Goal: Check status

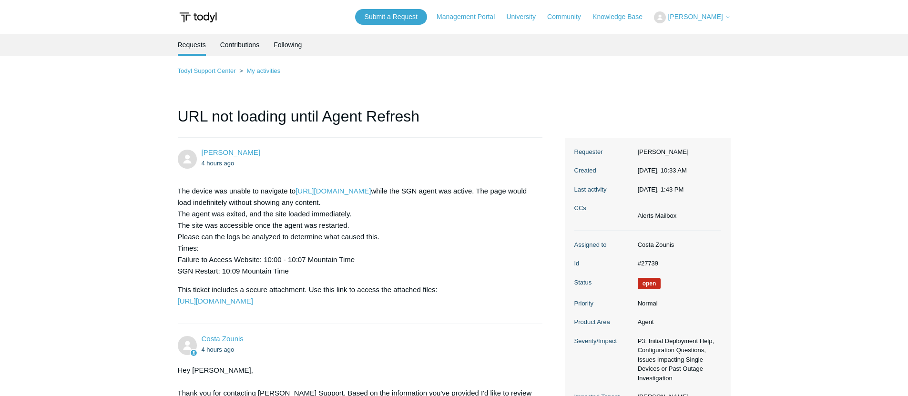
scroll to position [687, 0]
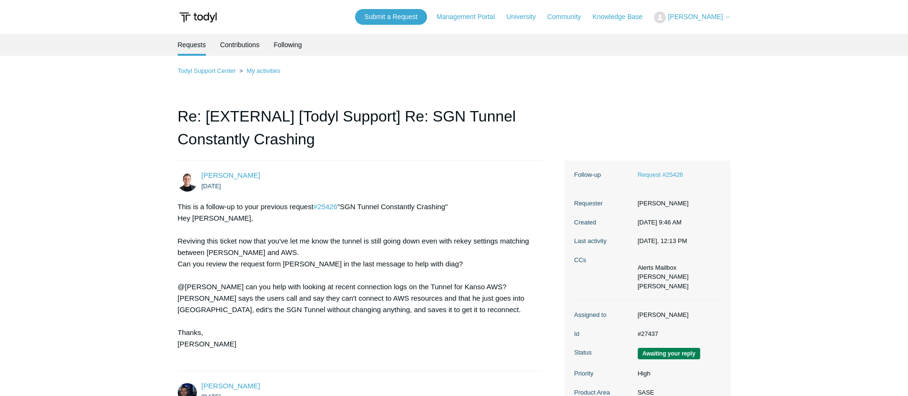
scroll to position [2121, 0]
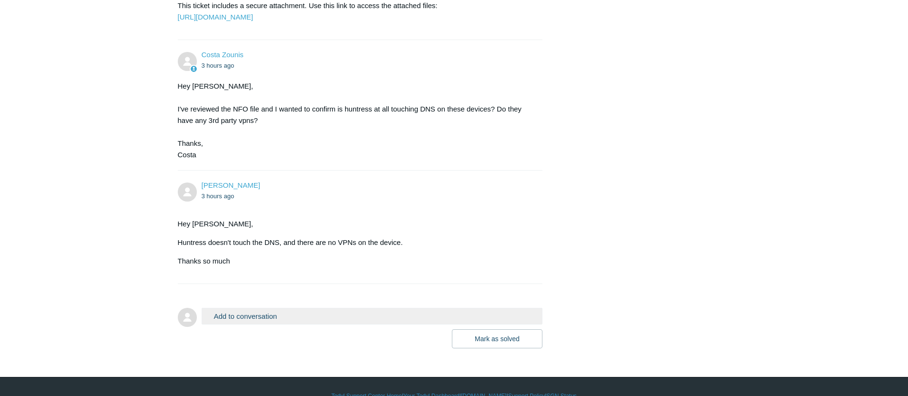
scroll to position [890, 0]
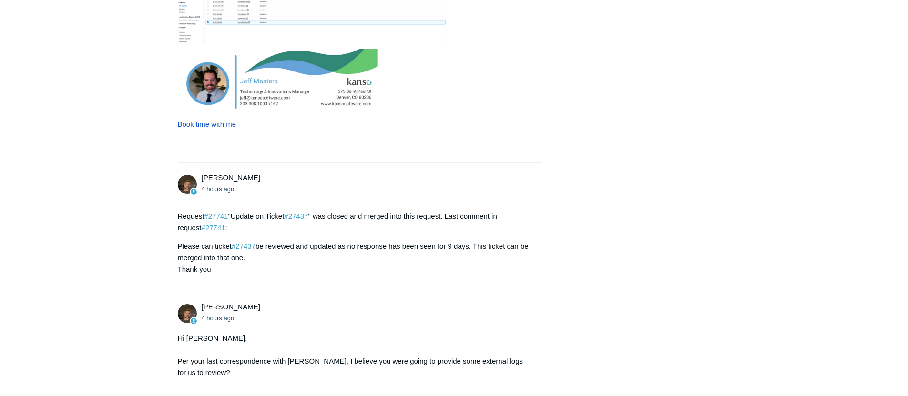
scroll to position [1823, 0]
